Goal: Task Accomplishment & Management: Complete application form

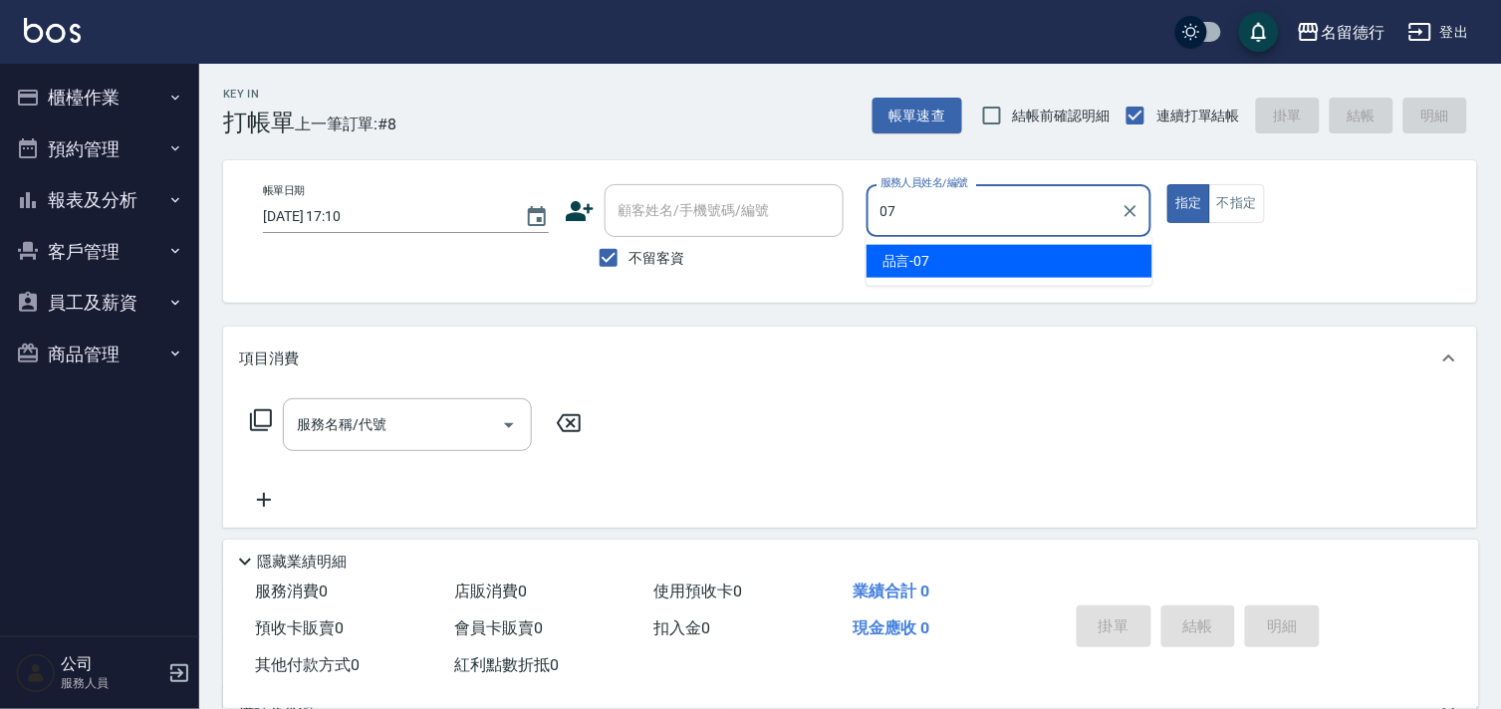
click at [1031, 257] on div "品言 -07" at bounding box center [1010, 261] width 286 height 33
type input "品言-07"
click at [369, 428] on div "服務名稱/代號 服務名稱/代號" at bounding box center [407, 424] width 249 height 53
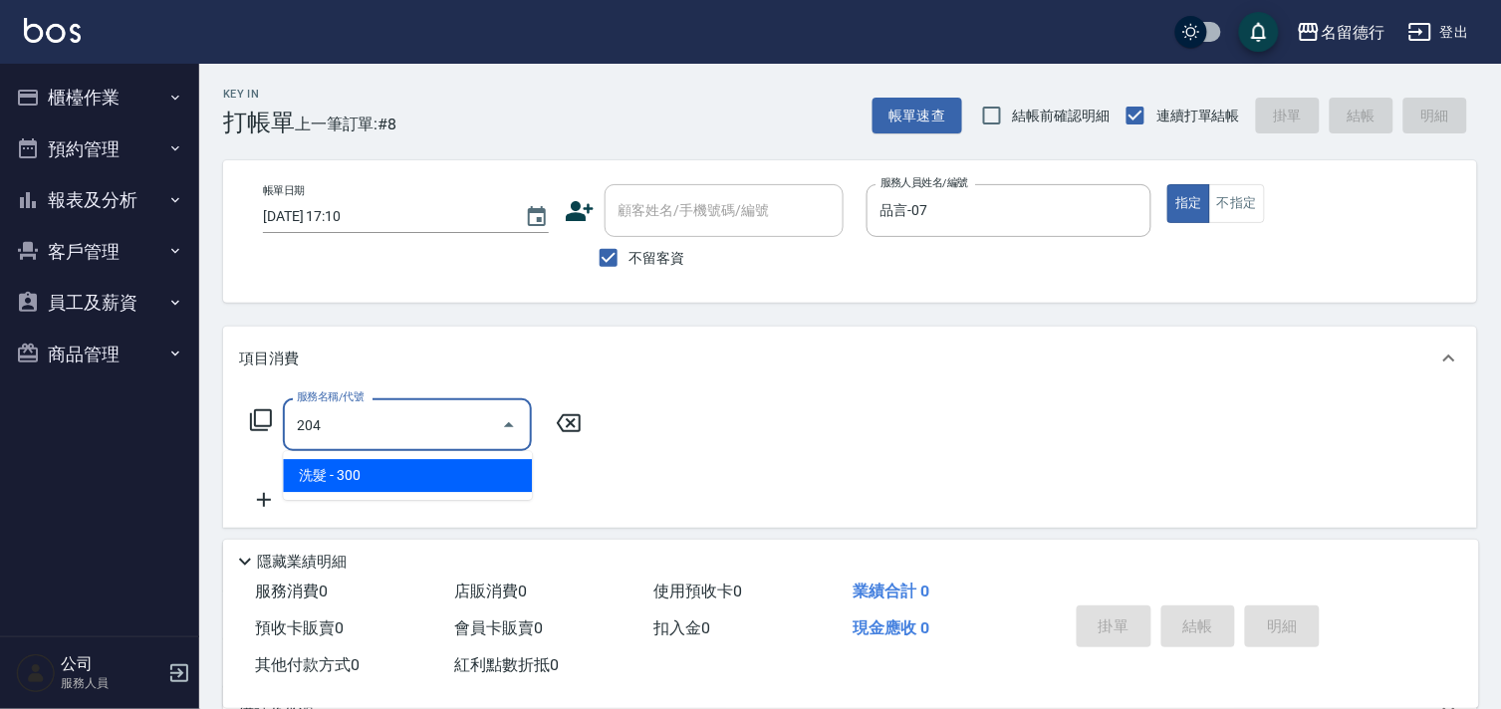
drag, startPoint x: 378, startPoint y: 464, endPoint x: 522, endPoint y: 432, distance: 146.9
click at [379, 465] on span "洗髮 - 300" at bounding box center [407, 475] width 249 height 33
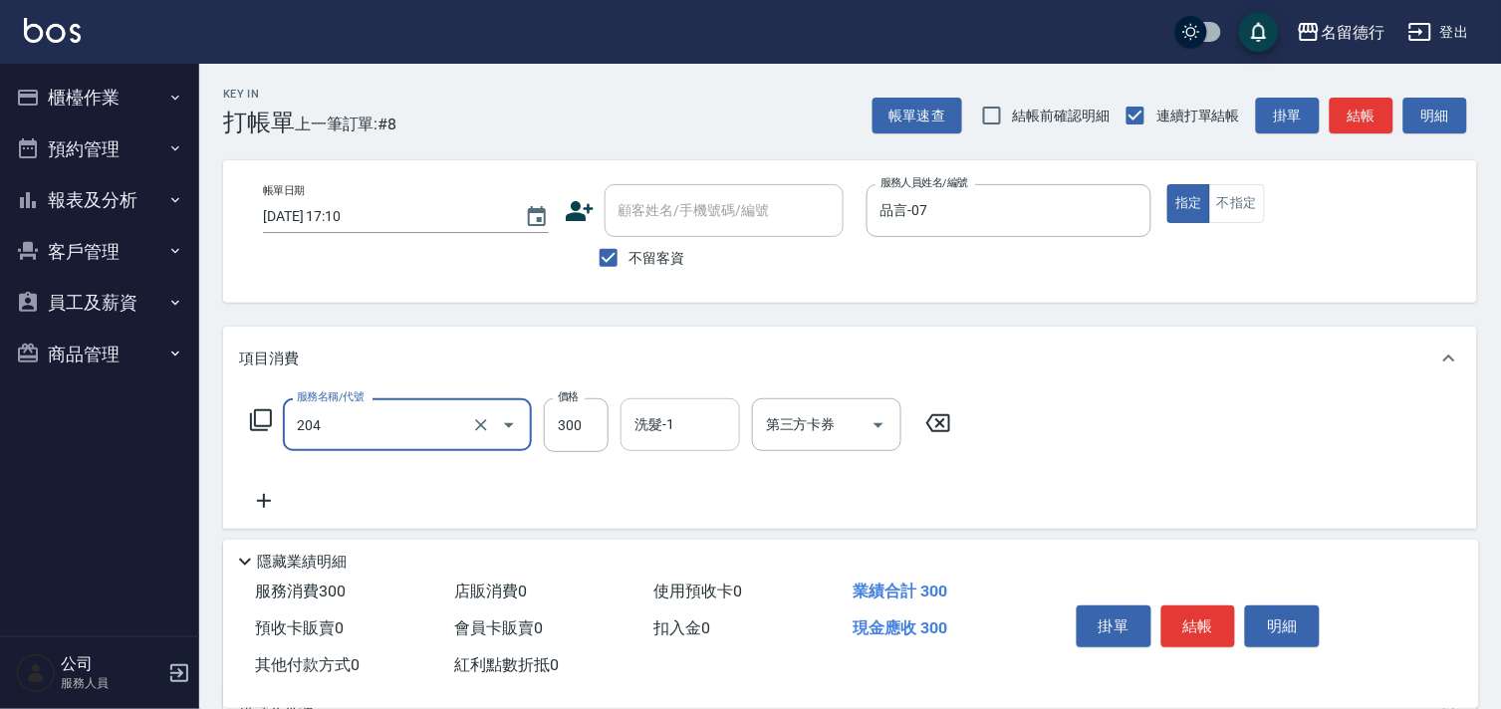
click at [647, 416] on div "洗髮-1 洗髮-1" at bounding box center [681, 424] width 120 height 53
type input "洗髮(204)"
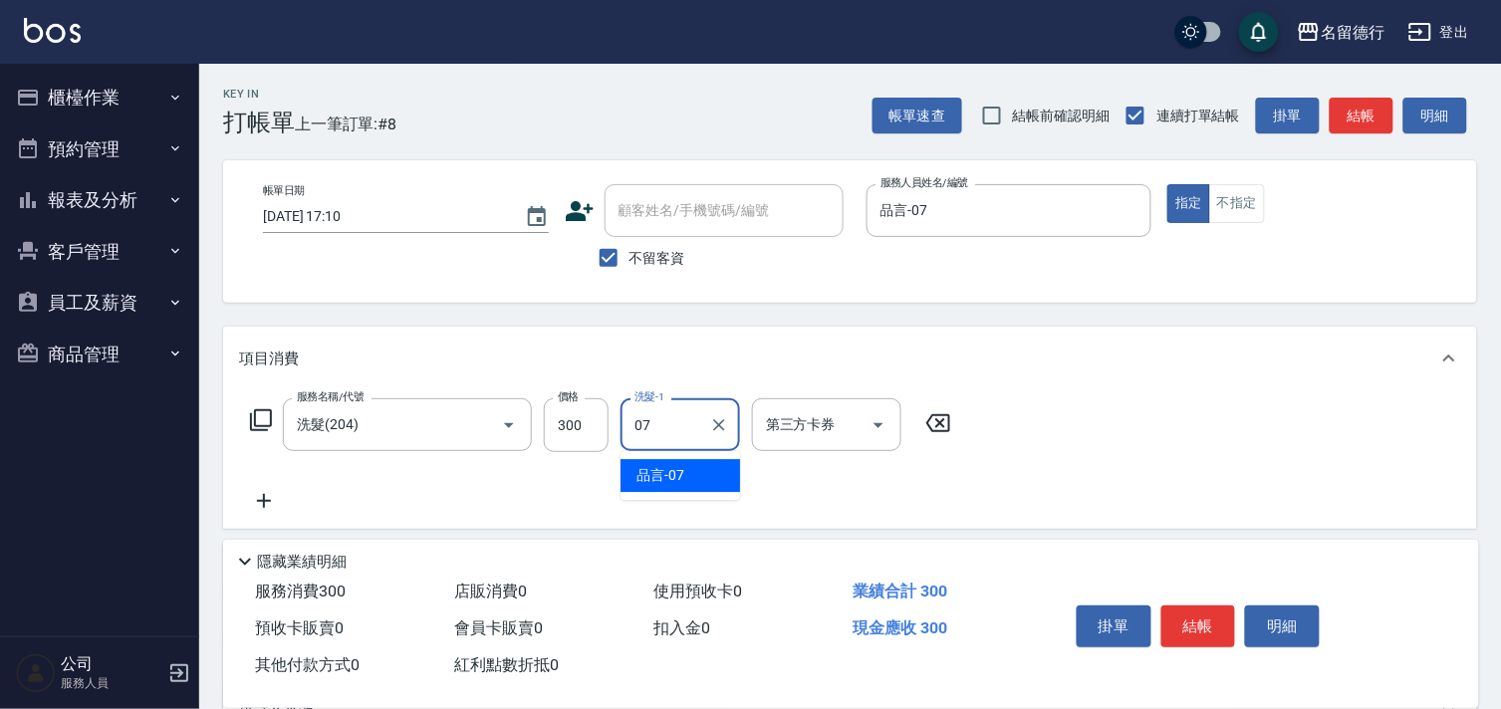
click at [649, 493] on ul "品言 -07" at bounding box center [681, 475] width 120 height 49
click at [659, 473] on span "品言 -07" at bounding box center [660, 475] width 48 height 21
type input "品言-07"
click at [265, 501] on icon at bounding box center [264, 501] width 14 height 14
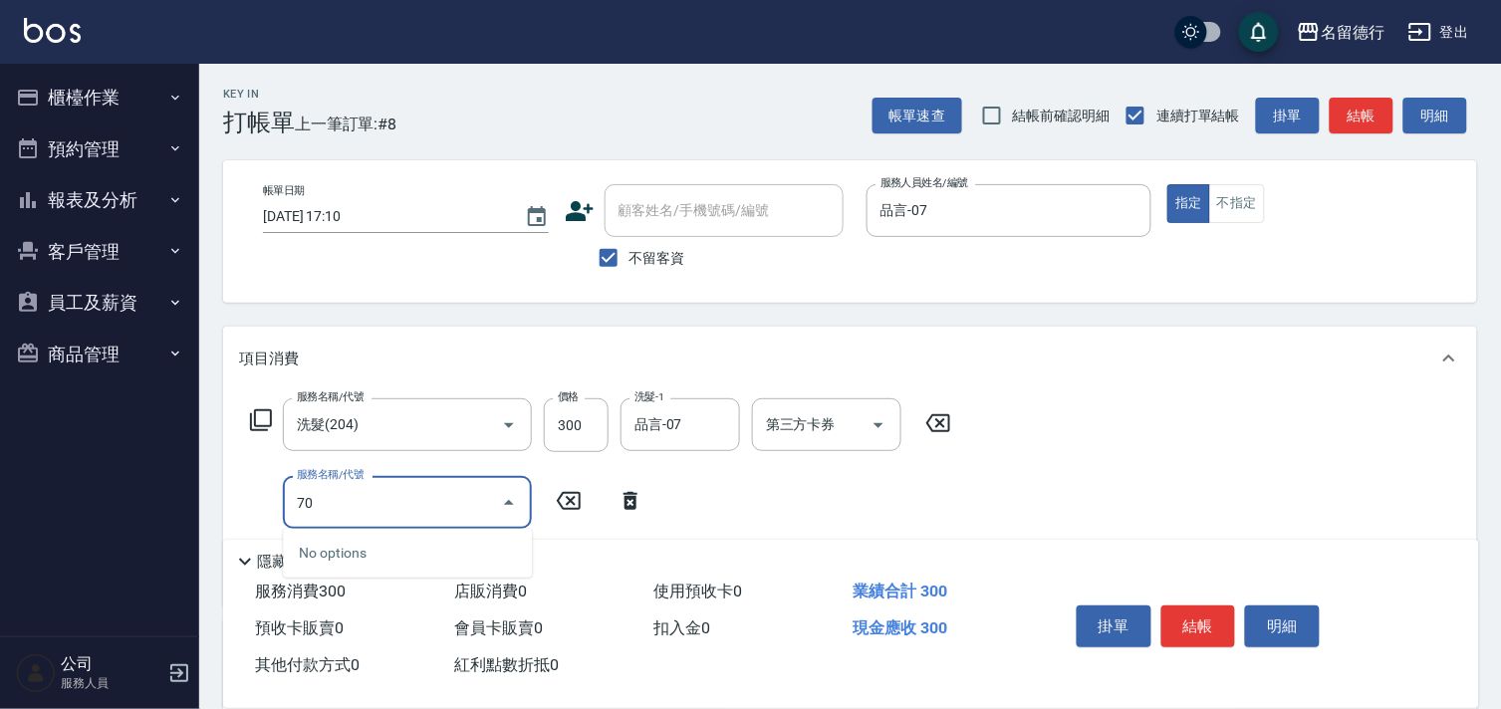
type input "702"
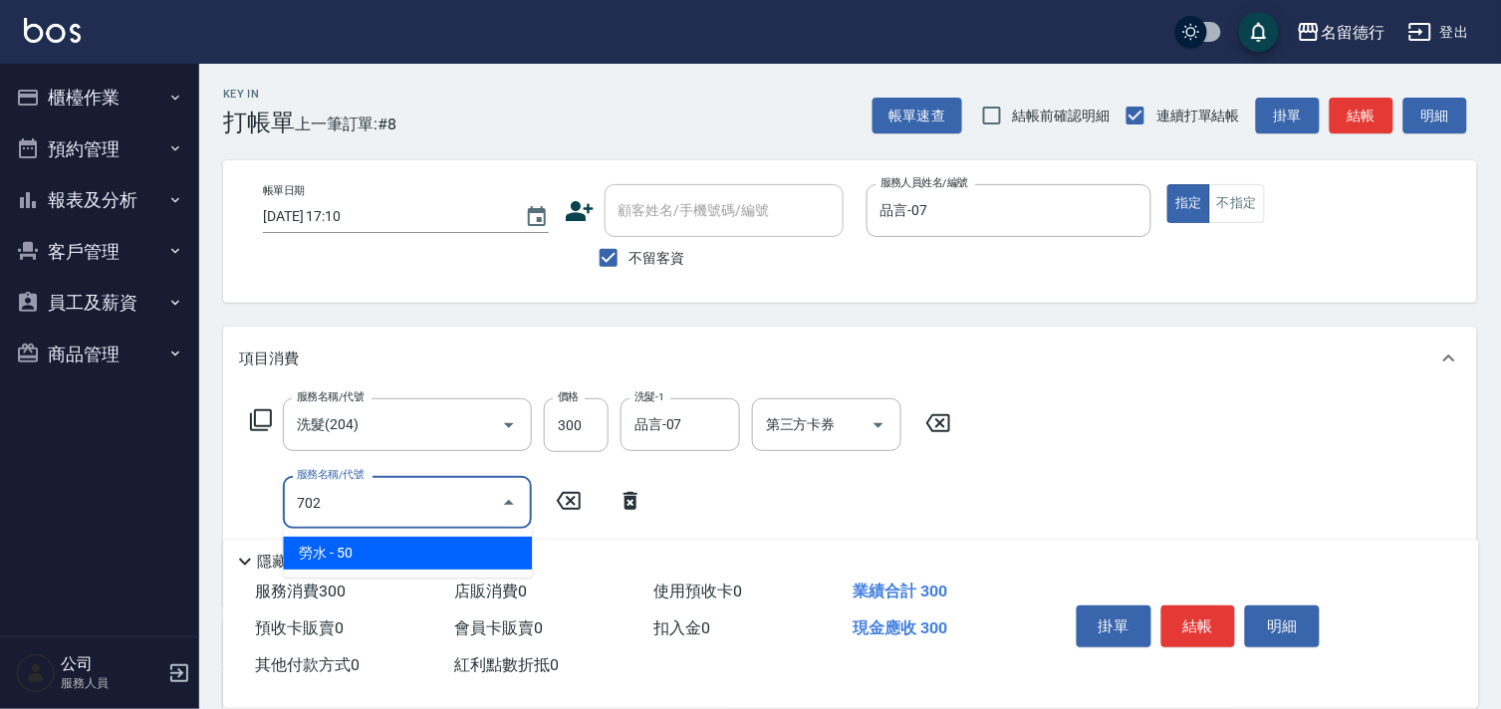
click at [357, 550] on span "勞水 - 50" at bounding box center [407, 553] width 249 height 33
click at [351, 505] on input "702" at bounding box center [379, 502] width 175 height 35
click at [513, 555] on span "潤絲 - 20" at bounding box center [407, 553] width 249 height 33
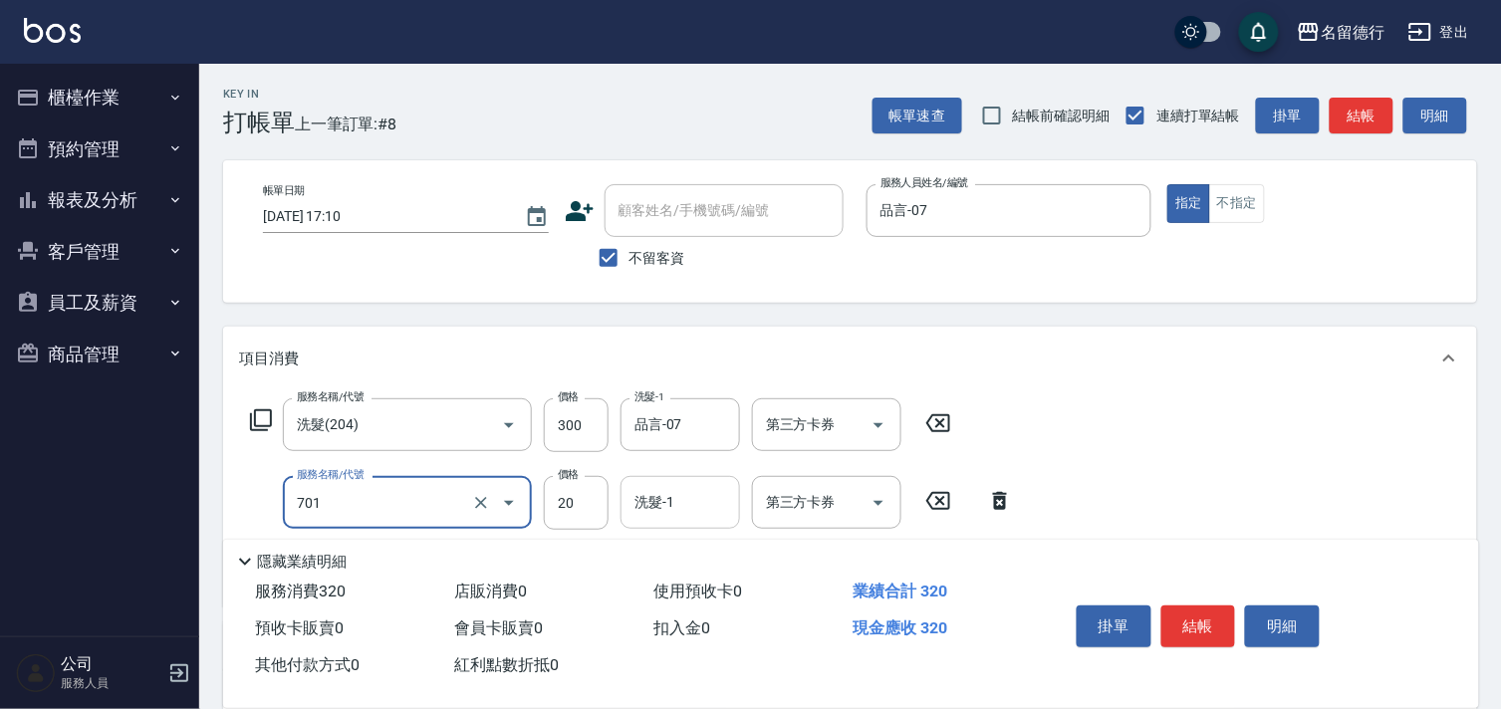
type input "[PERSON_NAME](701)"
click at [678, 513] on input "洗髮-1" at bounding box center [680, 502] width 102 height 35
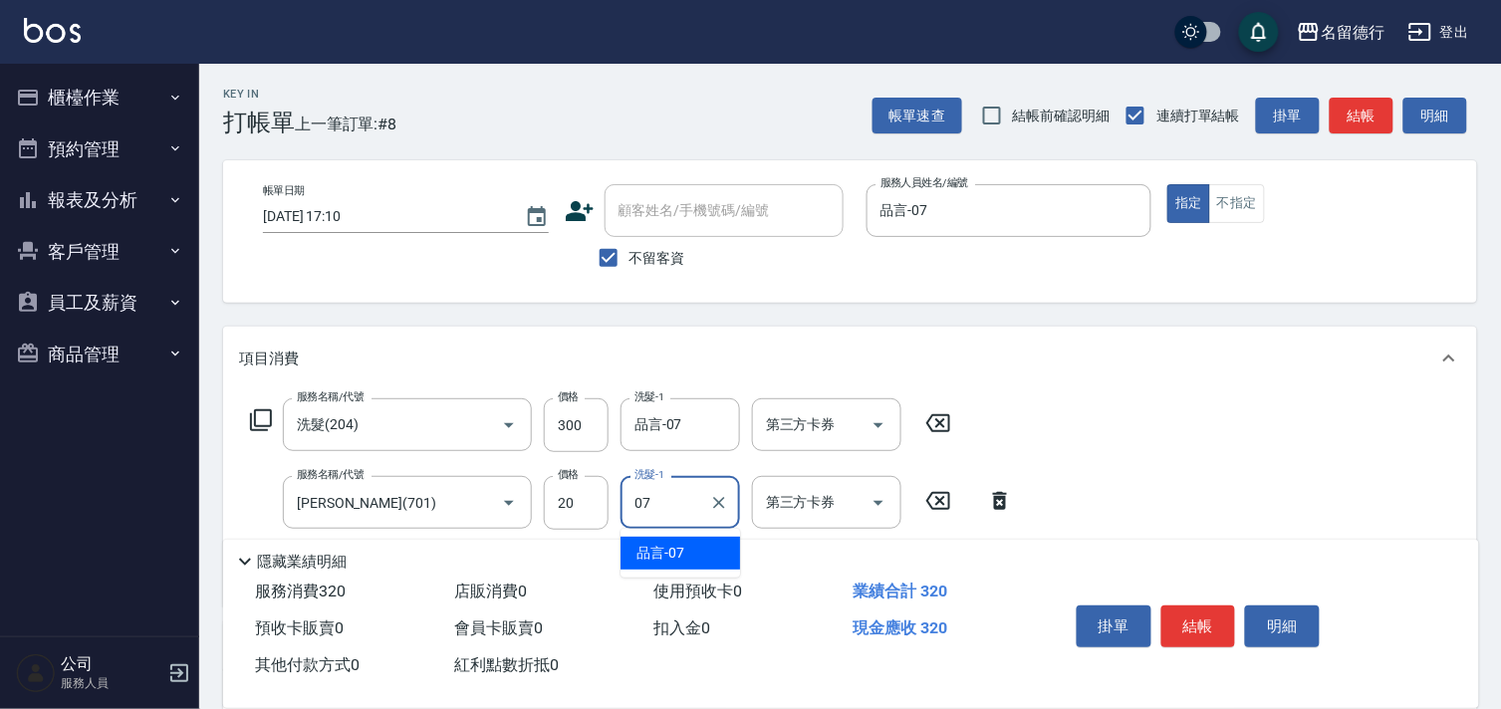
click at [687, 552] on div "品言 -07" at bounding box center [681, 553] width 120 height 33
type input "品言-07"
click at [1196, 611] on button "結帳" at bounding box center [1198, 627] width 75 height 42
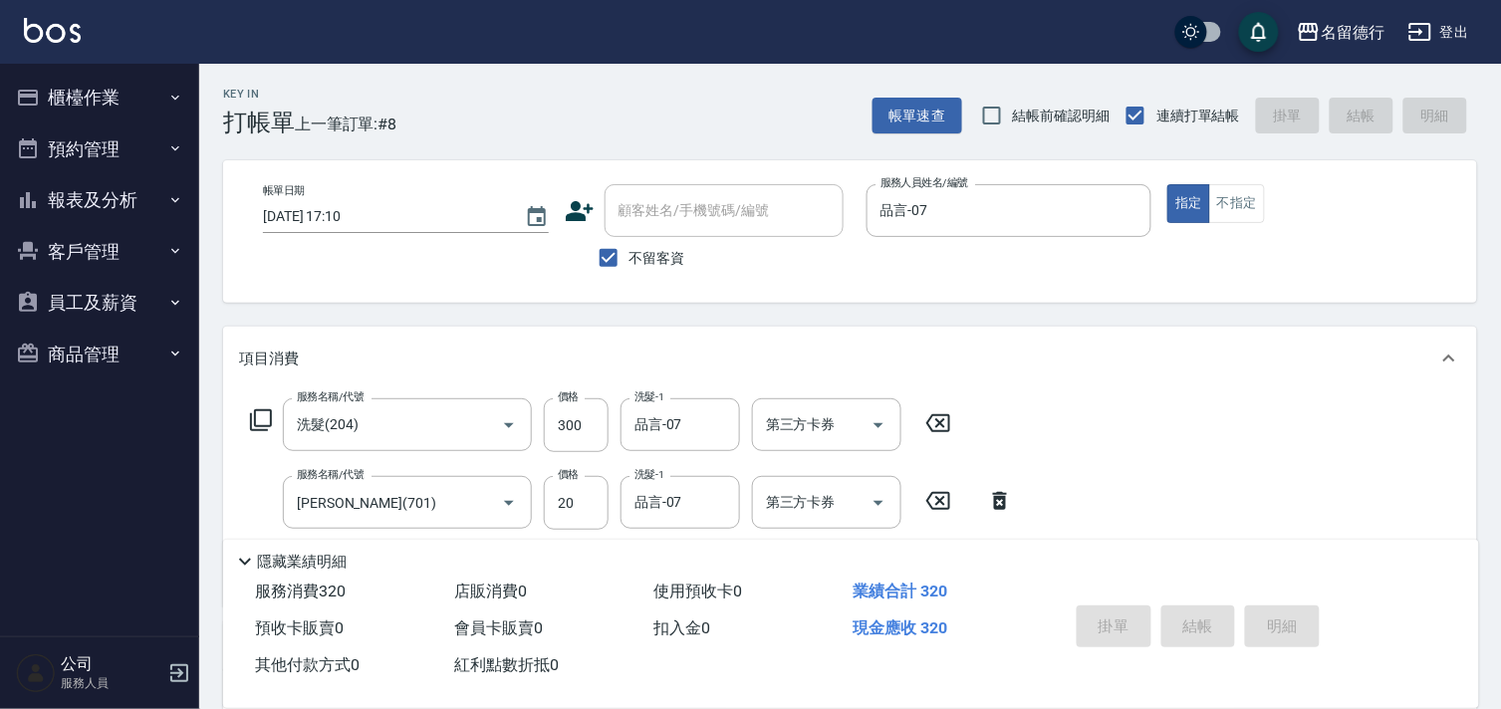
type input "[DATE] 17:46"
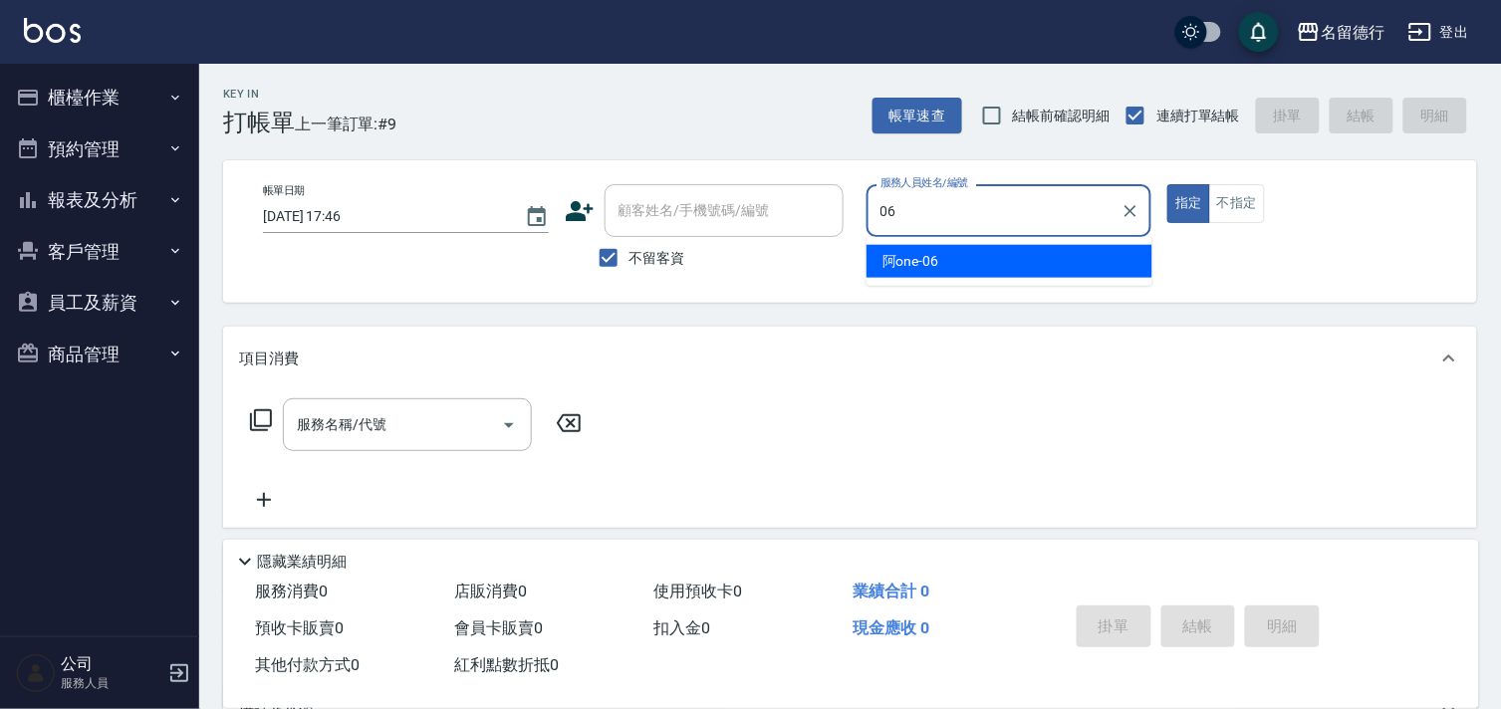
type input "06"
type button "true"
type input "阿one-06"
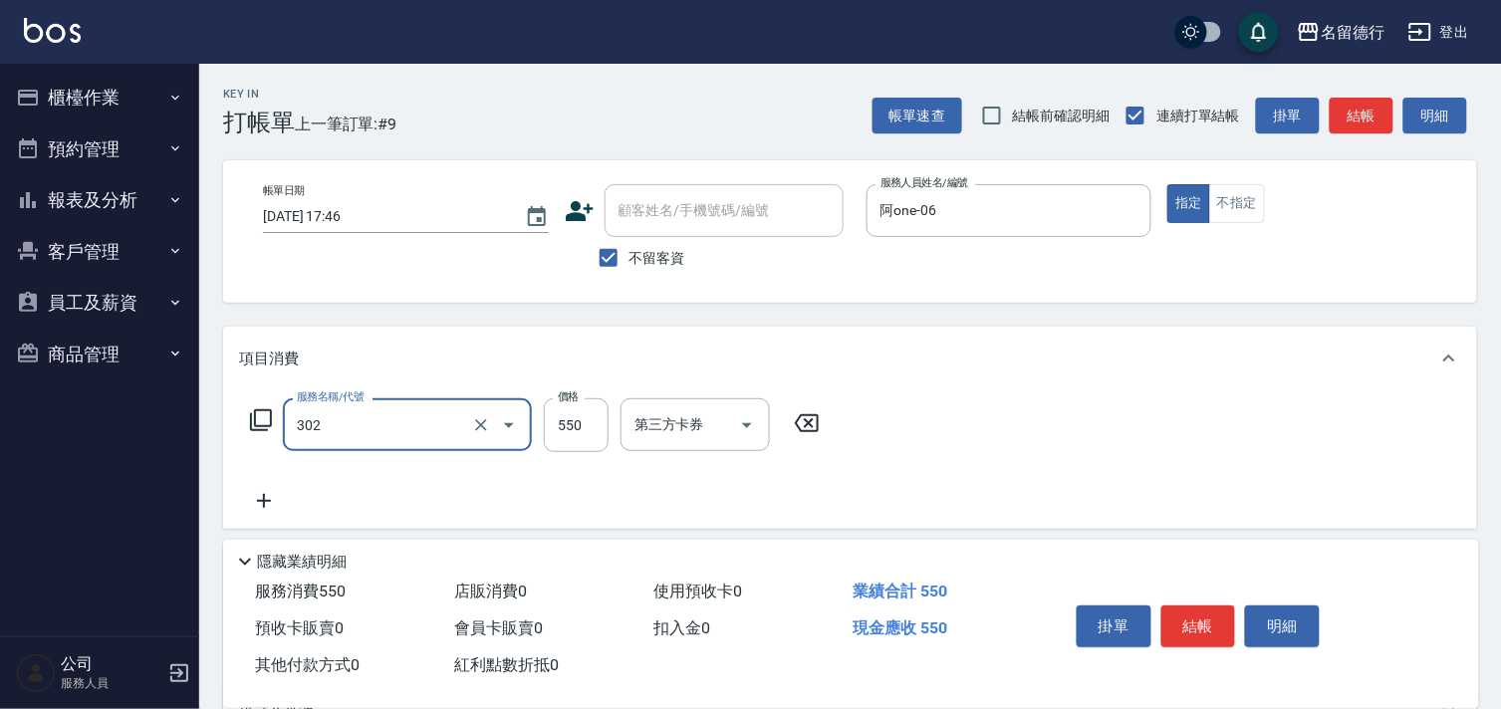
type input "剪髮(302)"
type input "500"
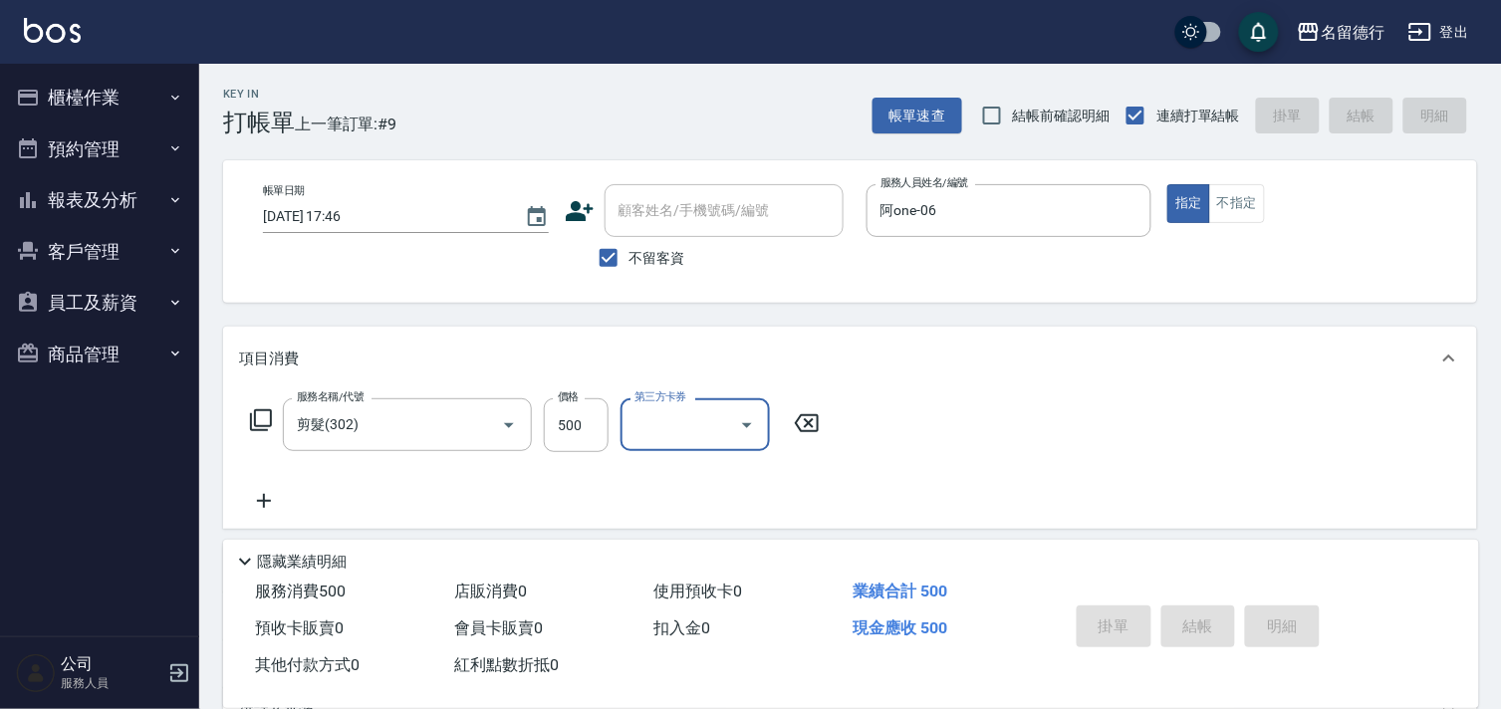
type input "[DATE] 18:13"
